Goal: Check status: Check status

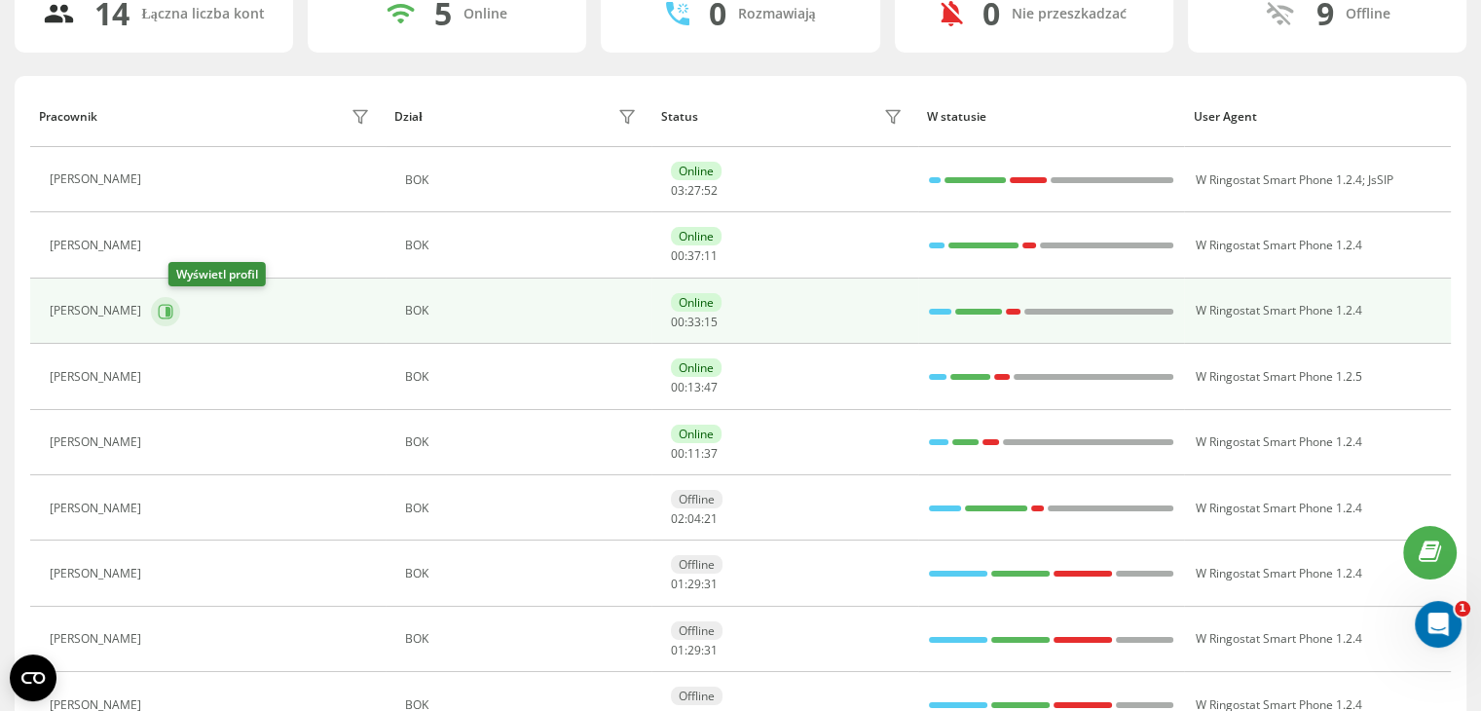
click at [170, 310] on icon at bounding box center [168, 311] width 5 height 10
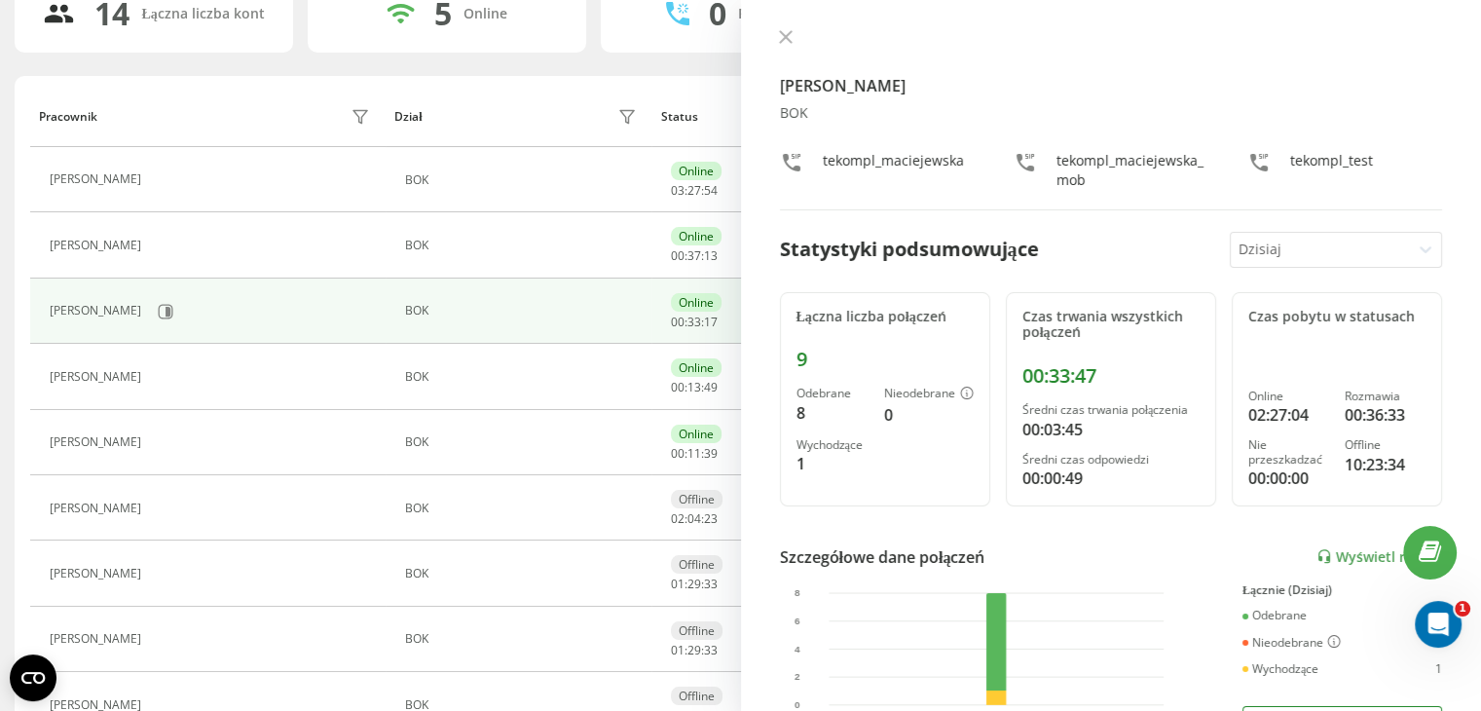
click at [786, 51] on div "[PERSON_NAME] BOK tekompl_maciejewska tekompl_maciejewska_mob tekompl_test" at bounding box center [1111, 119] width 663 height 181
drag, startPoint x: 786, startPoint y: 45, endPoint x: 565, endPoint y: 139, distance: 240.3
click at [786, 45] on button at bounding box center [785, 38] width 25 height 18
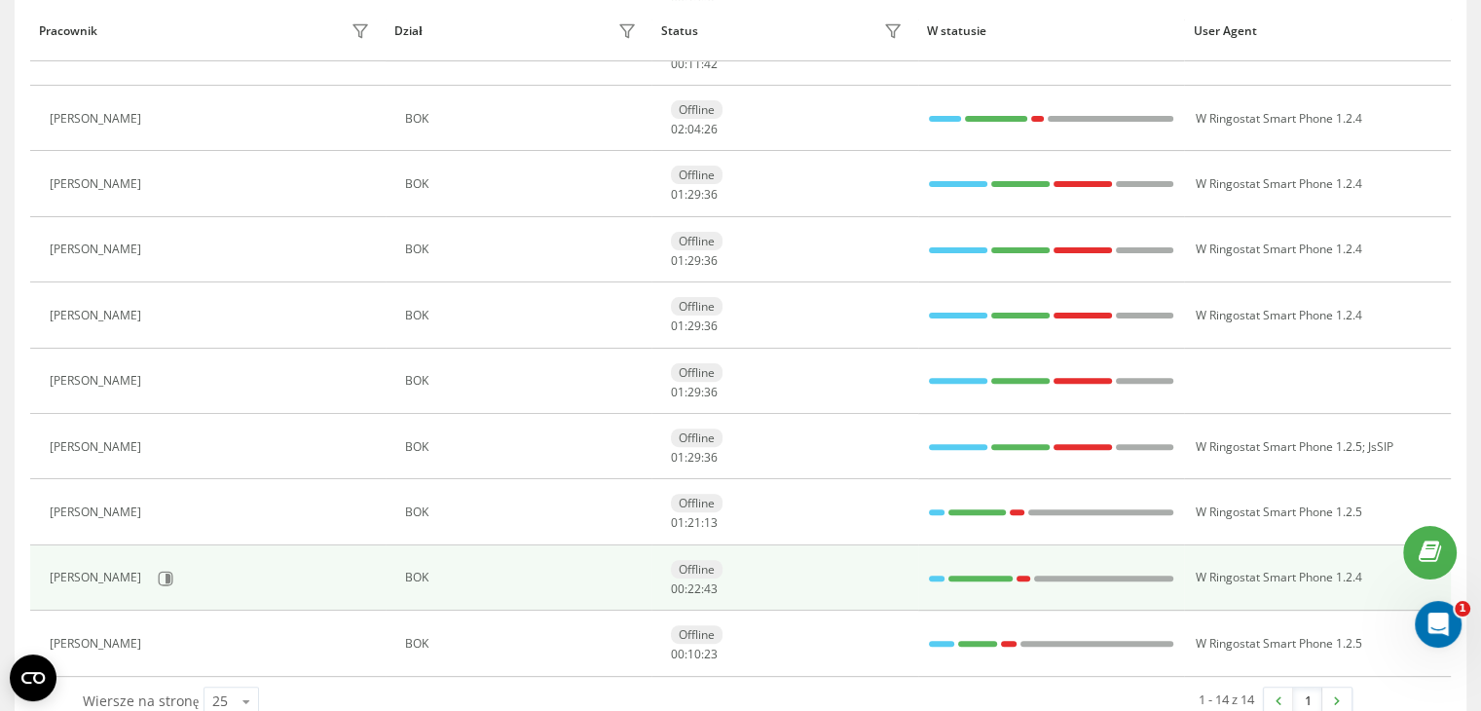
scroll to position [587, 0]
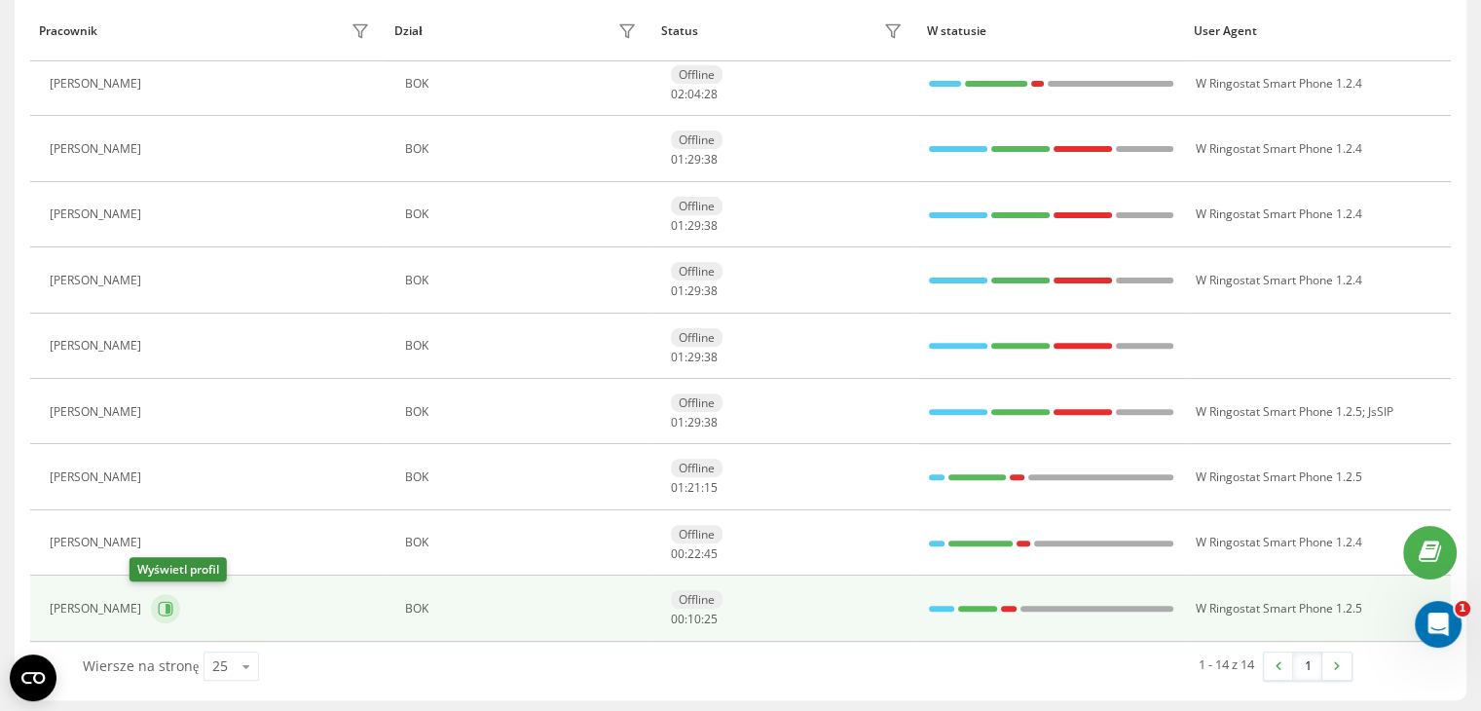
click at [158, 605] on icon at bounding box center [166, 609] width 16 height 16
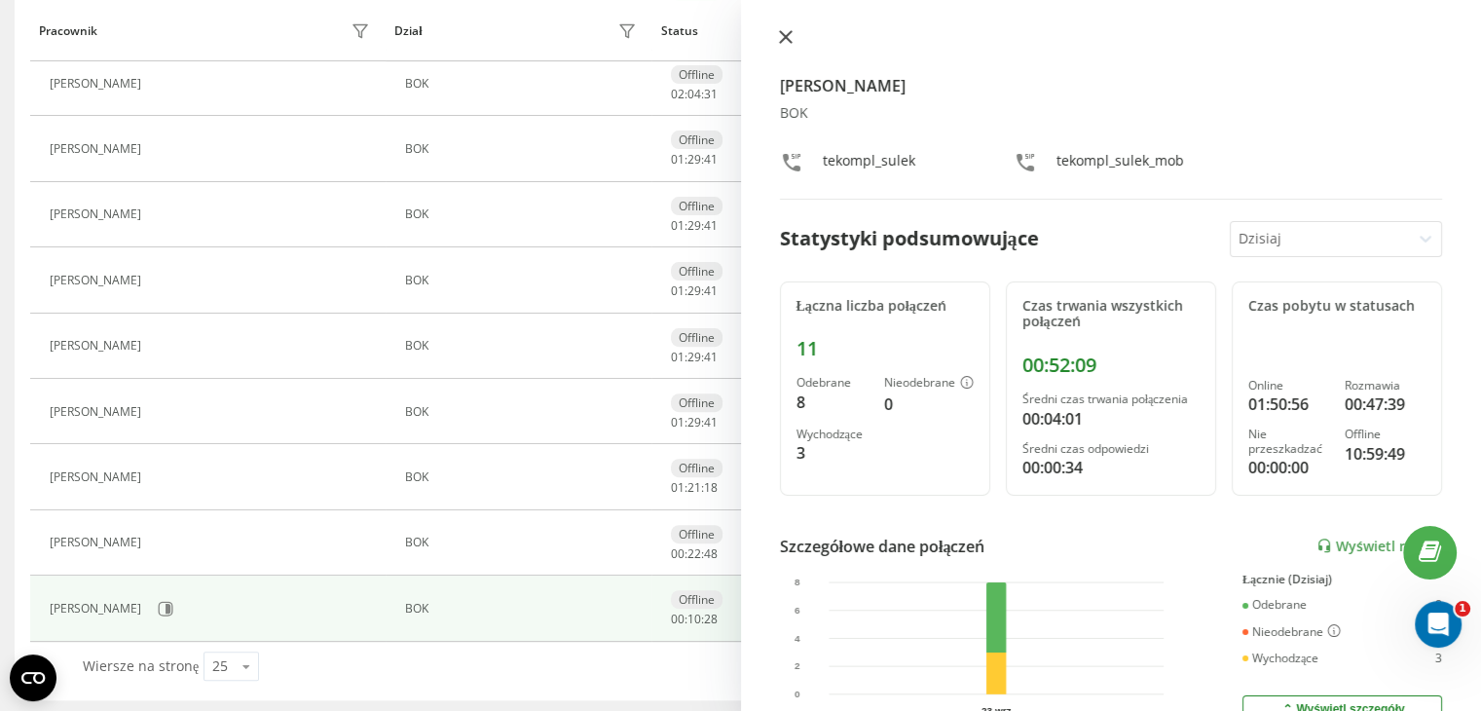
click at [787, 34] on icon at bounding box center [785, 37] width 12 height 12
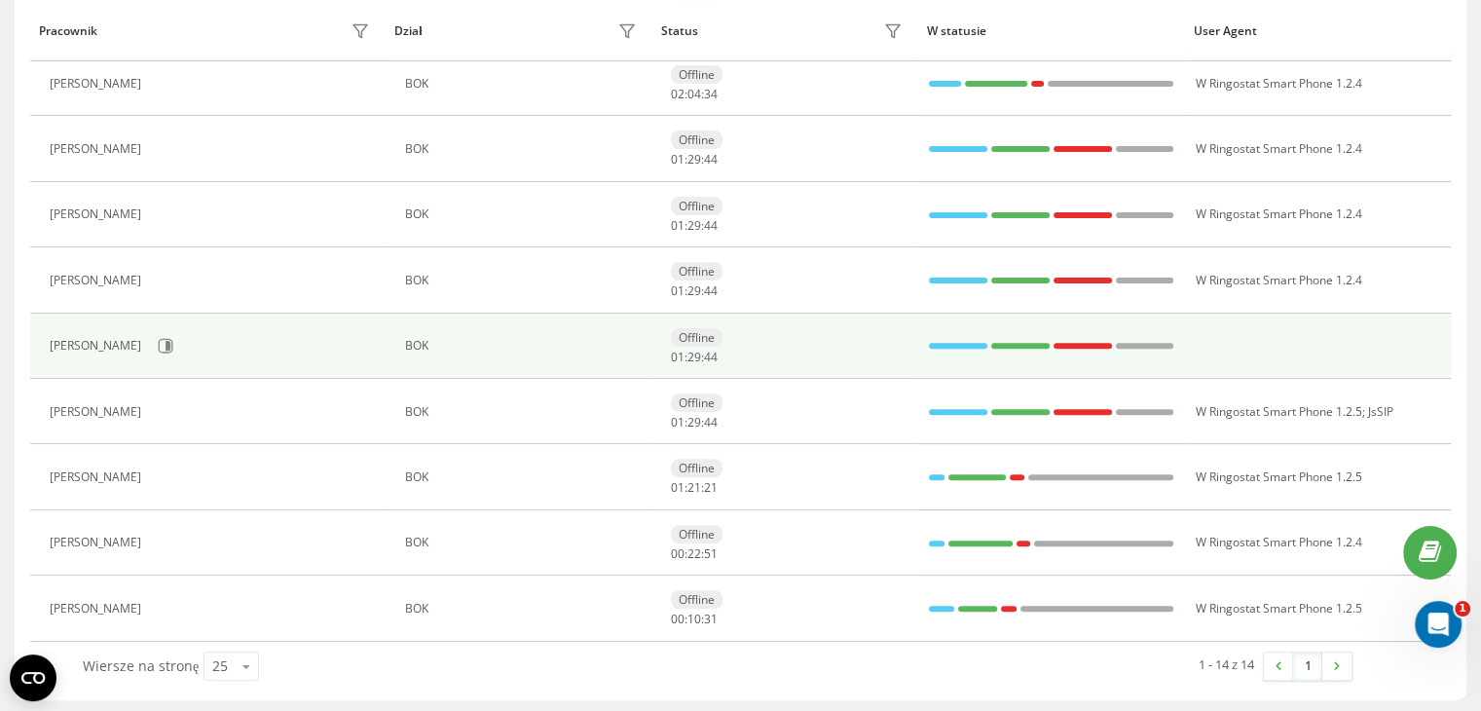
scroll to position [490, 0]
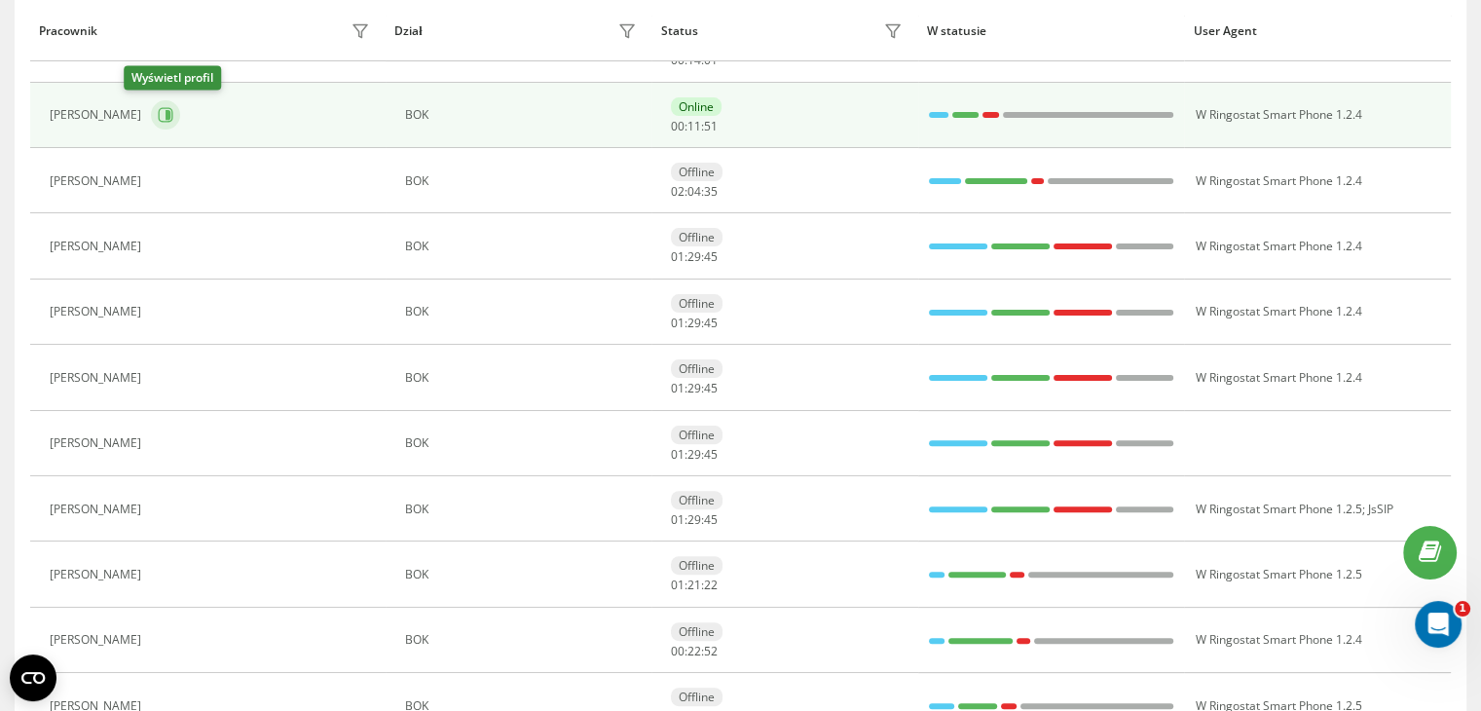
click at [151, 110] on button at bounding box center [165, 114] width 29 height 29
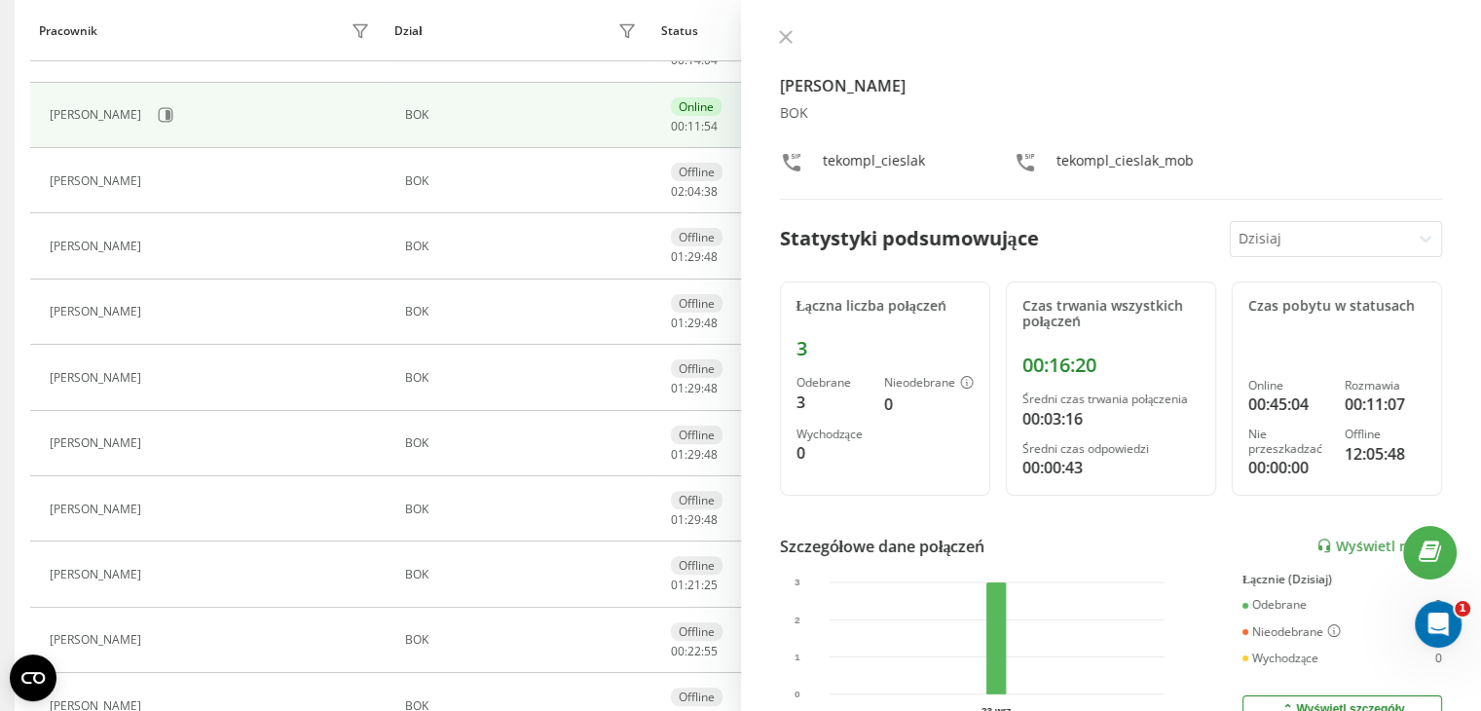
click at [785, 28] on div "[PERSON_NAME] BOK tekompl_cieslak tekompl_cieslak_mob Statystyki podsumowujące …" at bounding box center [1111, 355] width 741 height 711
click at [785, 32] on icon at bounding box center [786, 37] width 14 height 14
